Goal: Task Accomplishment & Management: Complete application form

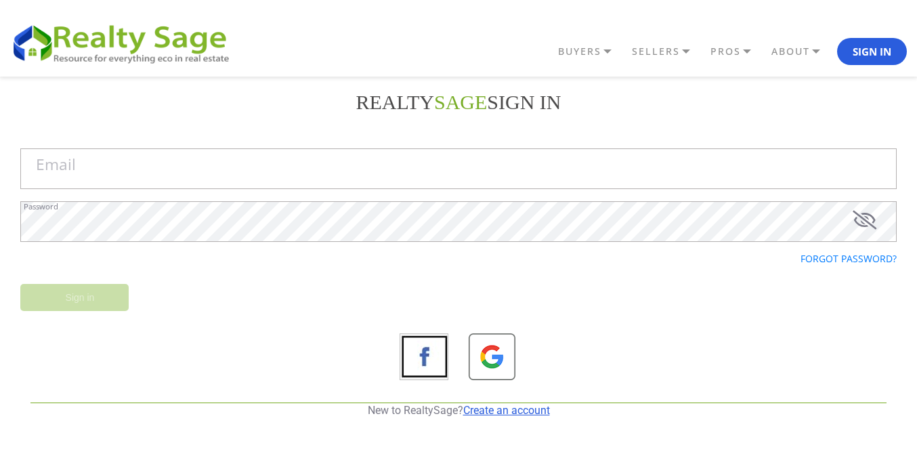
click at [513, 406] on link "Create an account" at bounding box center [506, 410] width 87 height 13
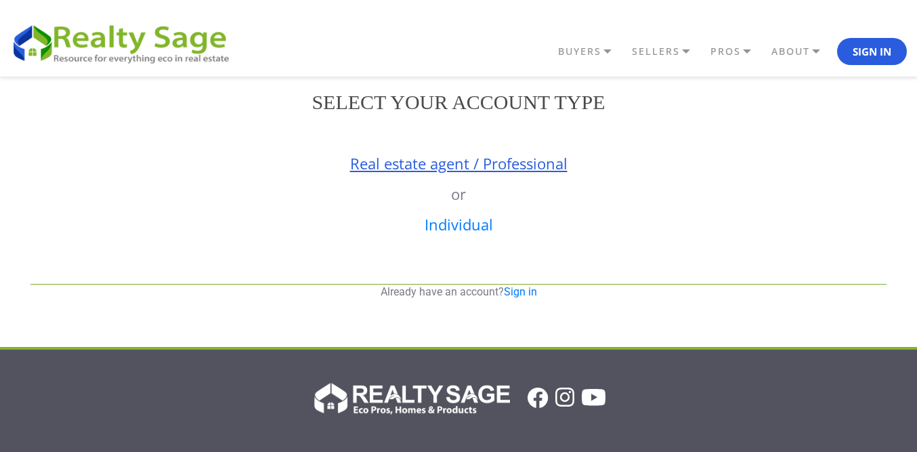
click at [466, 168] on link "Real estate agent / Professional" at bounding box center [458, 163] width 217 height 20
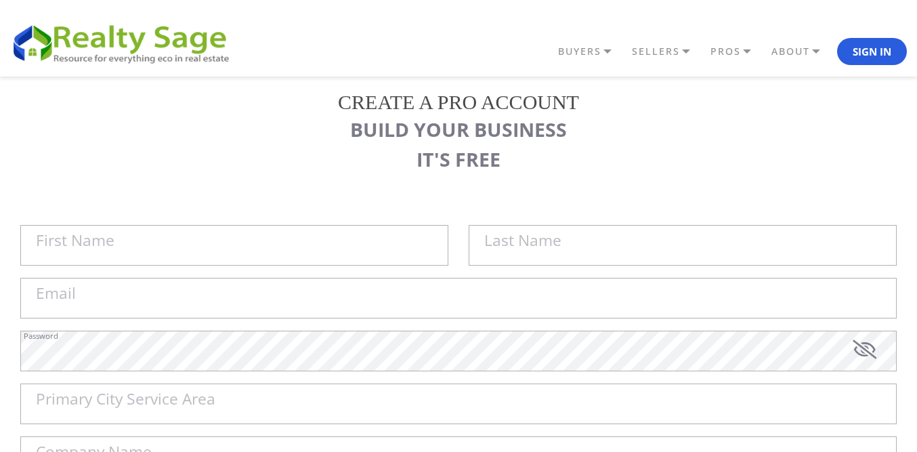
click at [102, 249] on label "First Name" at bounding box center [75, 241] width 79 height 16
click at [102, 250] on input "First Name" at bounding box center [234, 245] width 428 height 41
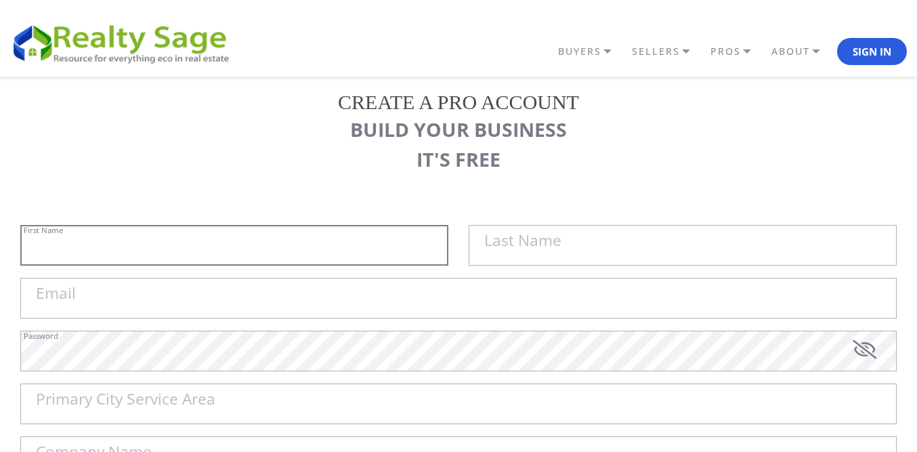
paste input "Sell My House Fast [GEOGRAPHIC_DATA] |"
type input "Sell My House Fast [GEOGRAPHIC_DATA] |"
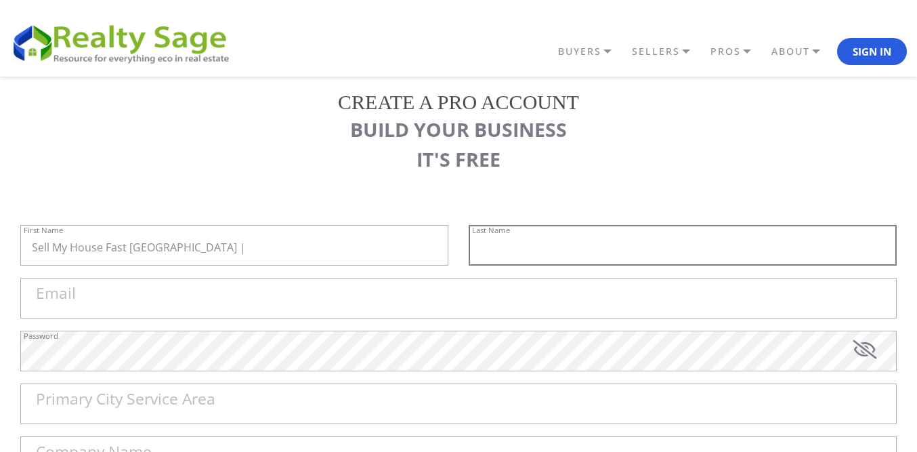
paste input "As Is Cash Home Buyers [GEOGRAPHIC_DATA]"
type input "As Is Cash Home Buyers [GEOGRAPHIC_DATA]"
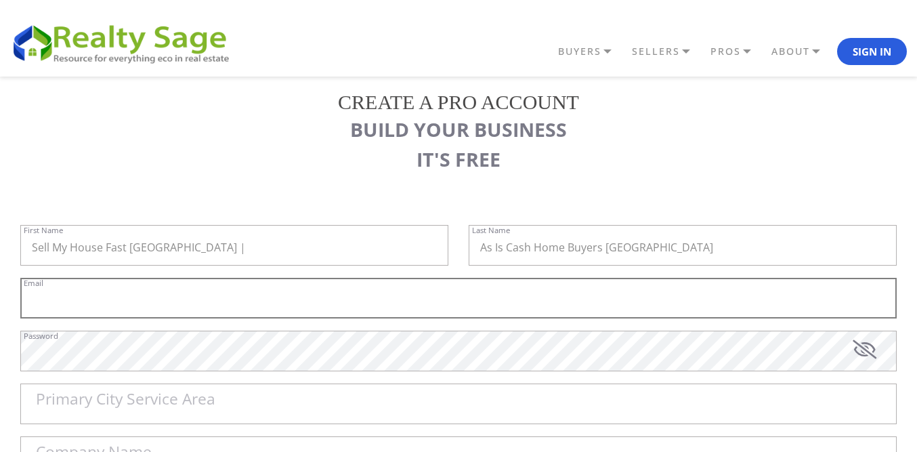
paste input "[EMAIL_ADDRESS][DOMAIN_NAME]"
type input "[EMAIL_ADDRESS][DOMAIN_NAME]"
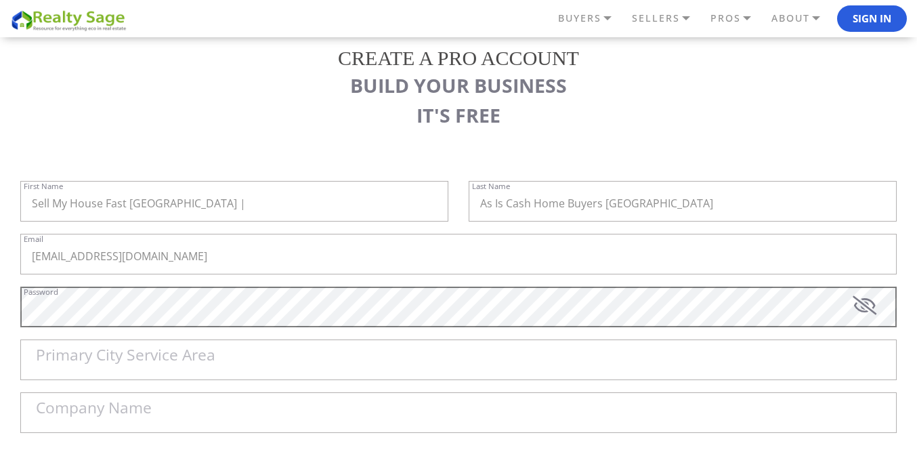
scroll to position [68, 0]
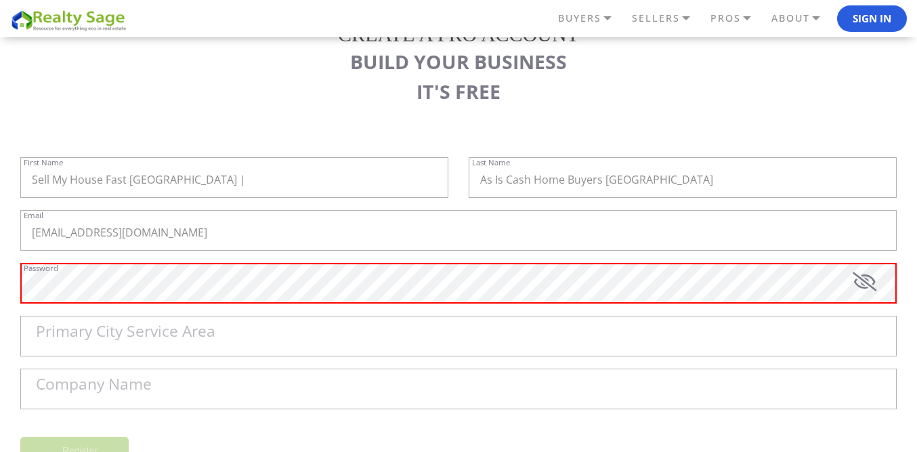
click at [108, 330] on label "Primary City Service Area" at bounding box center [126, 332] width 180 height 16
click at [108, 330] on input "Primary City Service Area" at bounding box center [458, 336] width 877 height 41
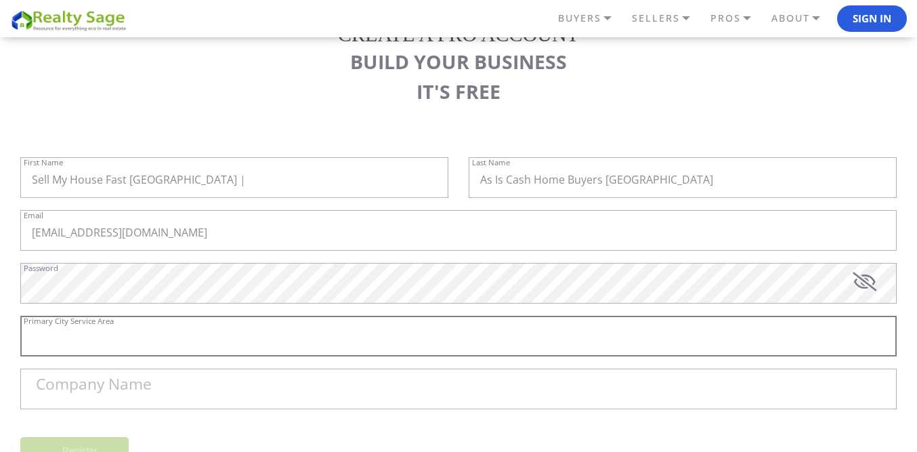
paste input "[GEOGRAPHIC_DATA]"
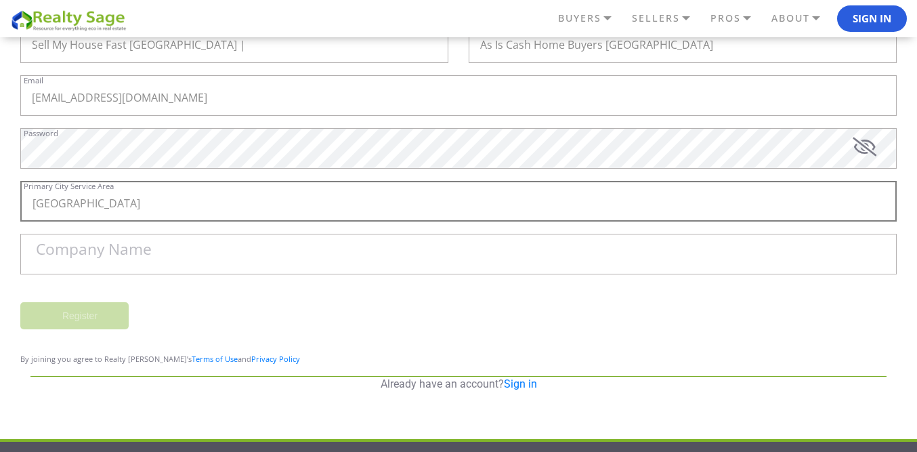
scroll to position [203, 0]
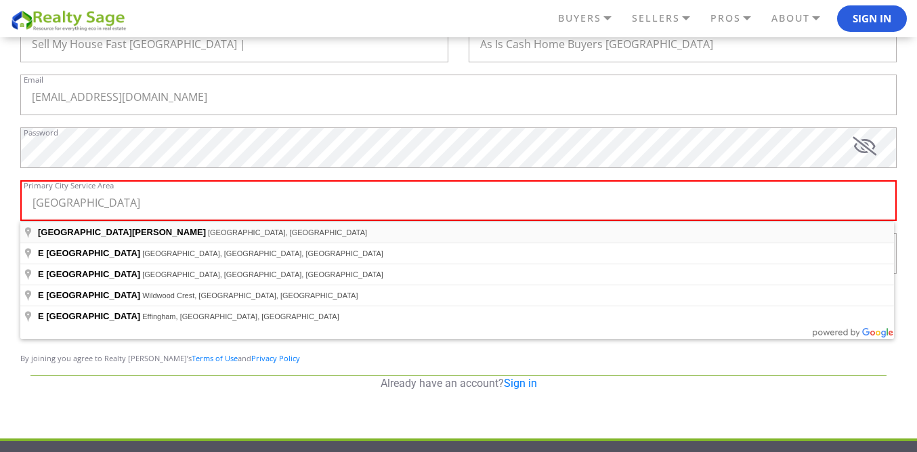
type input "[GEOGRAPHIC_DATA], [GEOGRAPHIC_DATA], [GEOGRAPHIC_DATA]"
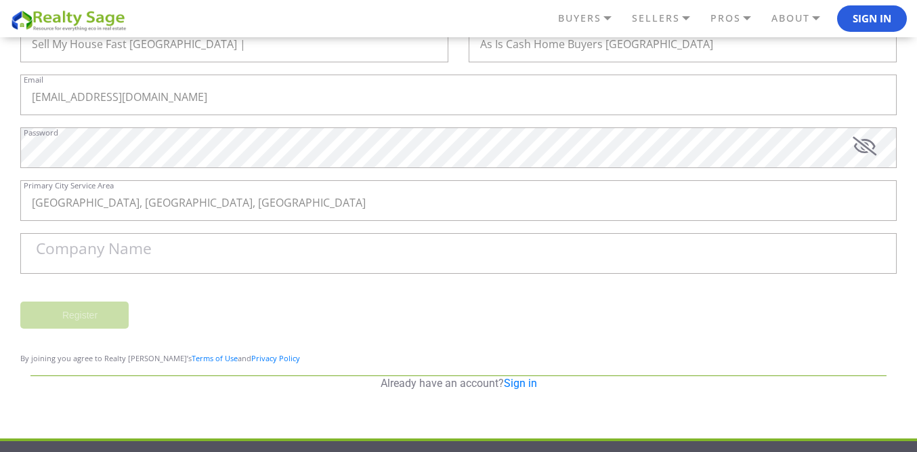
click at [144, 254] on label "Company Name" at bounding box center [94, 249] width 116 height 16
click at [144, 254] on input "Company Name" at bounding box center [458, 253] width 877 height 41
paste input "Sell My House Fast [GEOGRAPHIC_DATA] | As Is Cash Home Buyers [GEOGRAPHIC_DATA]"
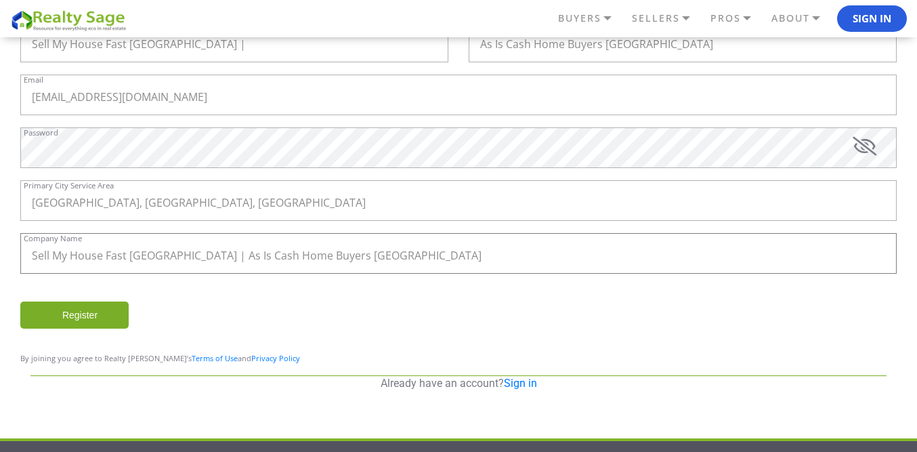
scroll to position [171, 0]
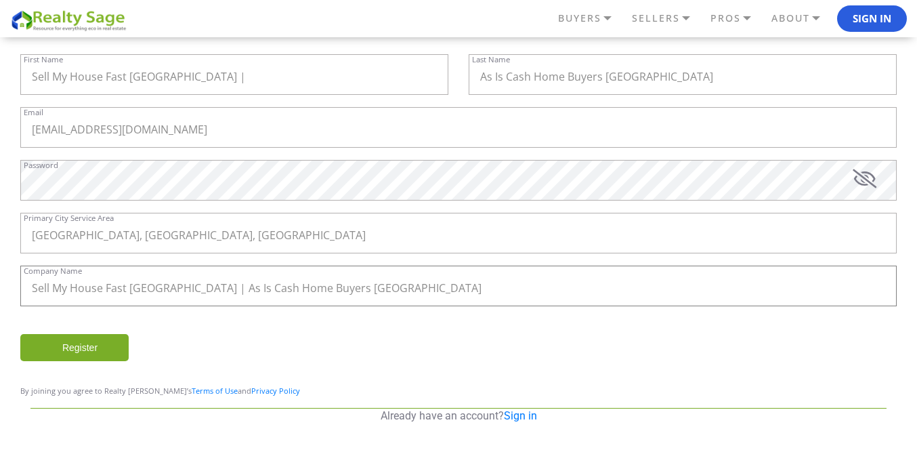
type input "Sell My House Fast [GEOGRAPHIC_DATA] | As Is Cash Home Buyers [GEOGRAPHIC_DATA]"
click at [68, 340] on input "Register" at bounding box center [74, 347] width 108 height 27
